Goal: Task Accomplishment & Management: Complete application form

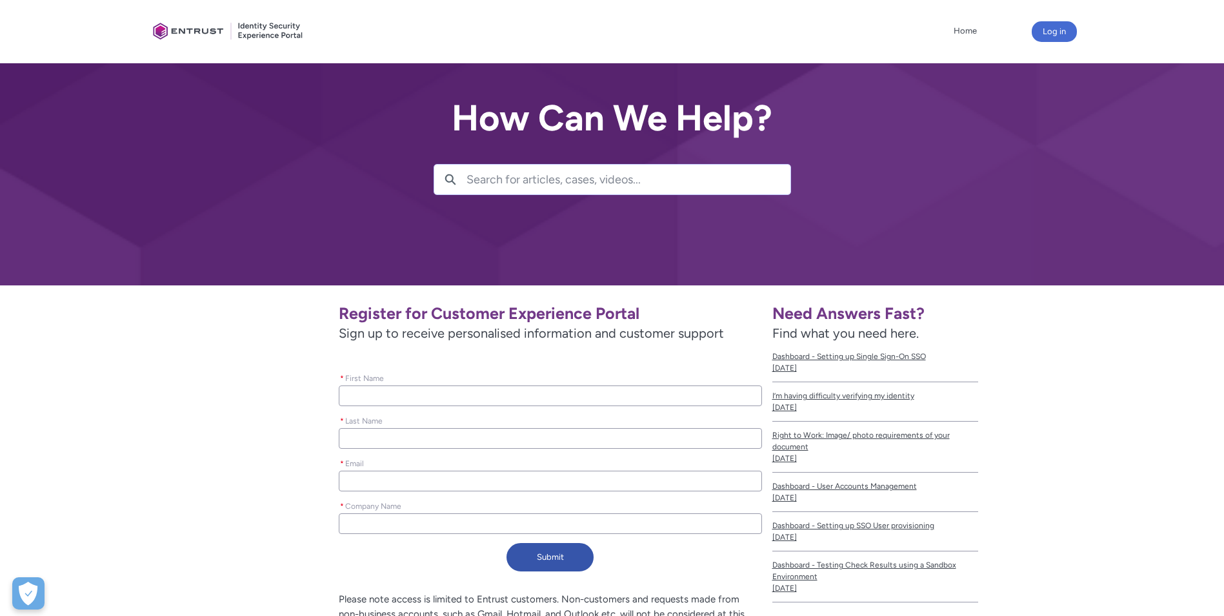
drag, startPoint x: 0, startPoint y: 0, endPoint x: 425, endPoint y: 400, distance: 583.9
click at [425, 400] on input "* First Name" at bounding box center [550, 395] width 423 height 21
type lightning-primitive-input-simple "Sareena"
type lightning-primitive-input-simple "[PERSON_NAME]"
type lightning-primitive-input-simple "[EMAIL_ADDRESS][DOMAIN_NAME]"
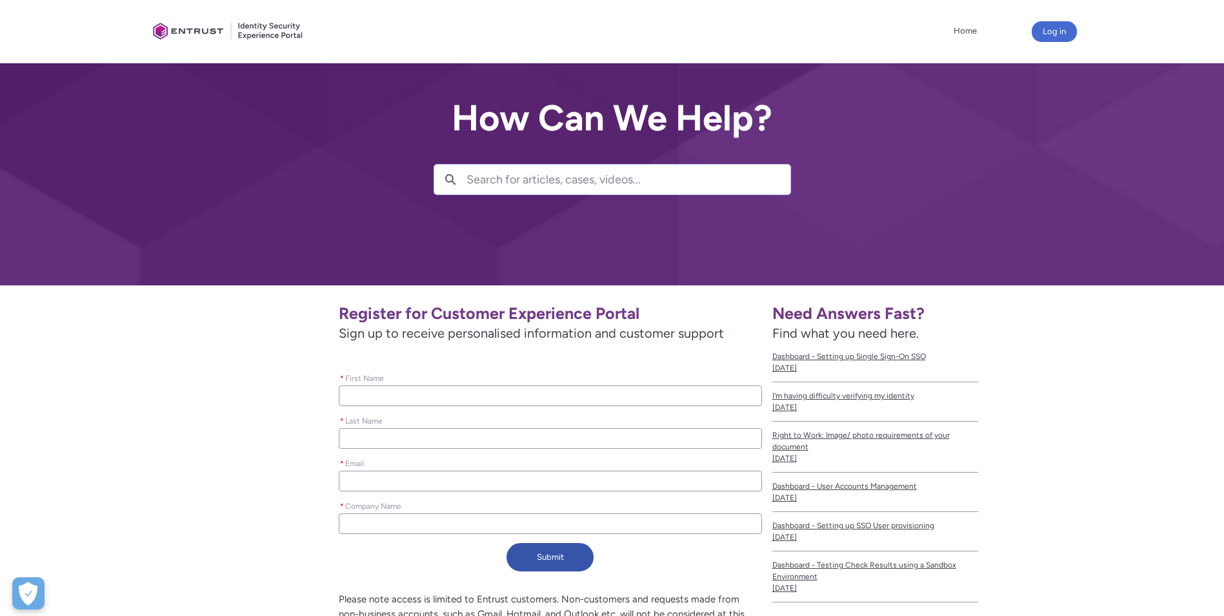
type lightning-primitive-input-simple "JustFA Technology Ltd"
type input "Sareena"
type input "[PERSON_NAME]"
type input "[EMAIL_ADDRESS][DOMAIN_NAME]"
type input "JustFA Technology Ltd"
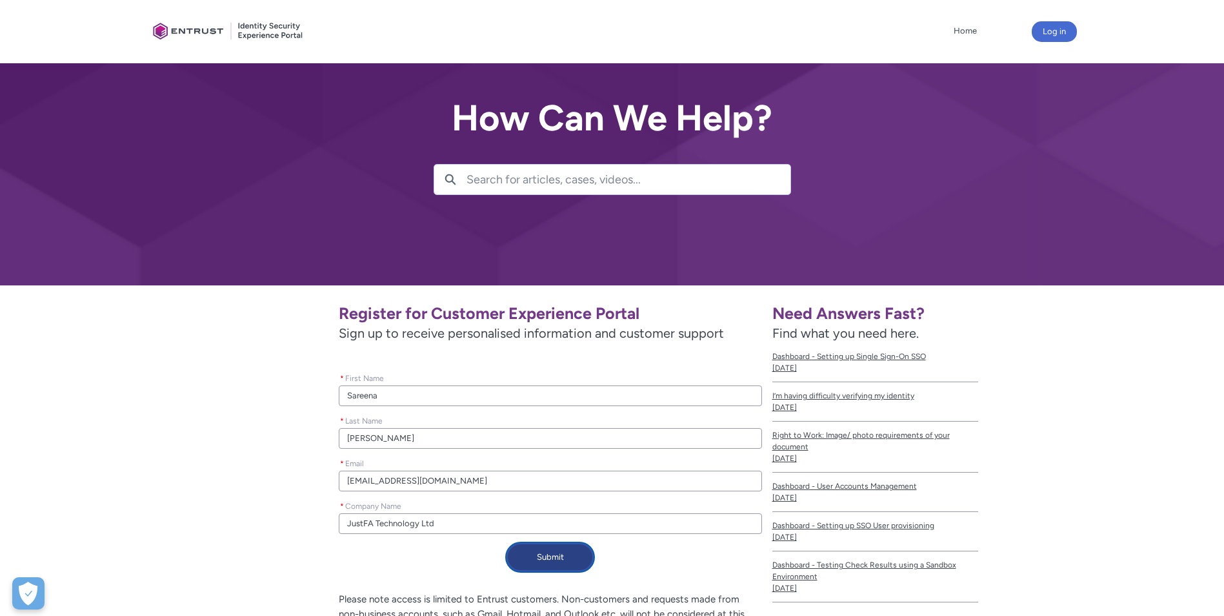
click at [573, 553] on button "Submit" at bounding box center [550, 557] width 87 height 28
